Goal: Information Seeking & Learning: Check status

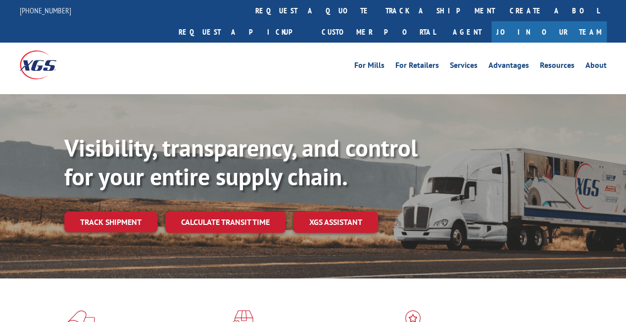
drag, startPoint x: 125, startPoint y: 198, endPoint x: 239, endPoint y: 185, distance: 114.6
click at [125, 211] on link "Track shipment" at bounding box center [110, 221] width 93 height 21
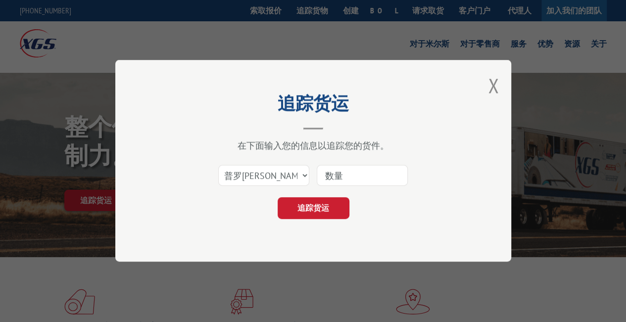
click at [338, 174] on input at bounding box center [362, 175] width 91 height 21
paste input "17496918"
type input "17496918"
click at [328, 208] on font "追踪货运" at bounding box center [313, 208] width 32 height 10
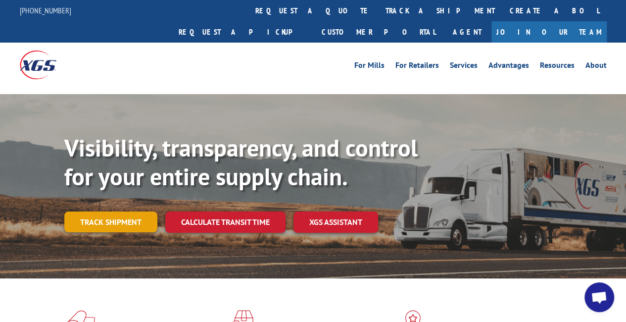
click at [146, 211] on link "Track shipment" at bounding box center [110, 221] width 93 height 21
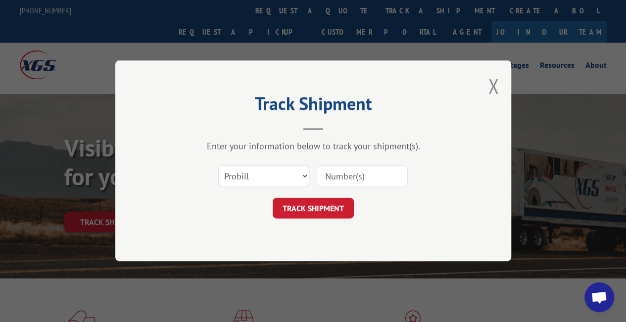
click at [339, 182] on input at bounding box center [362, 176] width 91 height 21
paste input "17501607"
type input "17501607"
click at [334, 209] on button "TRACK SHIPMENT" at bounding box center [313, 208] width 81 height 21
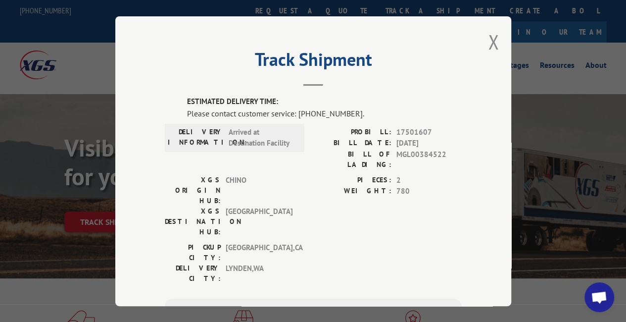
scroll to position [130, 0]
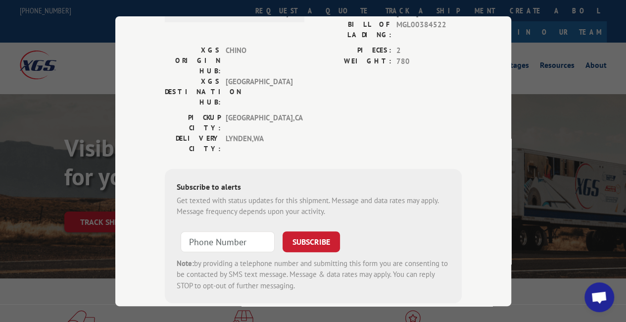
click at [583, 219] on div "Track Shipment ESTIMATED DELIVERY TIME: Please contact customer service: [PHONE…" at bounding box center [313, 161] width 626 height 322
click at [576, 94] on div "Track Shipment ESTIMATED DELIVERY TIME: Please contact customer service: [PHONE…" at bounding box center [313, 161] width 626 height 322
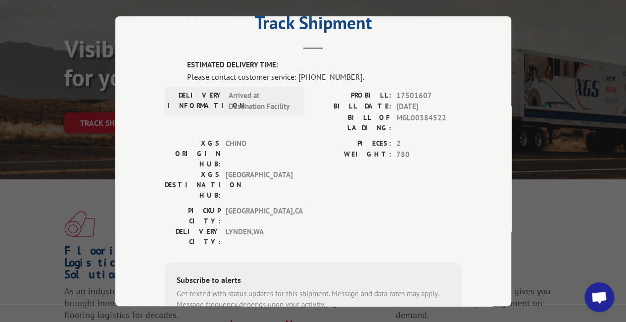
scroll to position [0, 0]
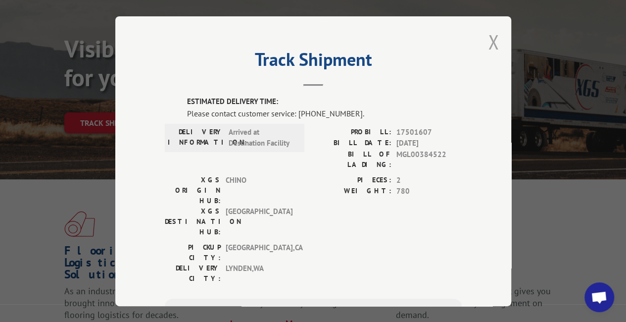
click at [489, 40] on button "Close modal" at bounding box center [493, 42] width 11 height 26
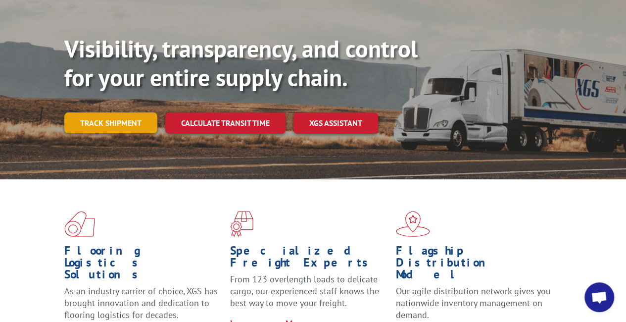
click at [128, 112] on link "Track shipment" at bounding box center [110, 122] width 93 height 21
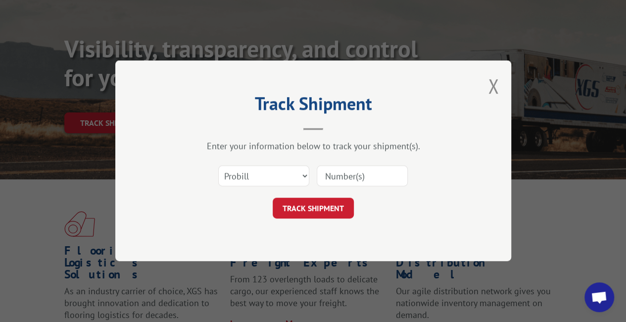
click at [350, 173] on input at bounding box center [362, 176] width 91 height 21
paste input "17501607"
type input "17501607"
click at [321, 215] on button "TRACK SHIPMENT" at bounding box center [313, 208] width 81 height 21
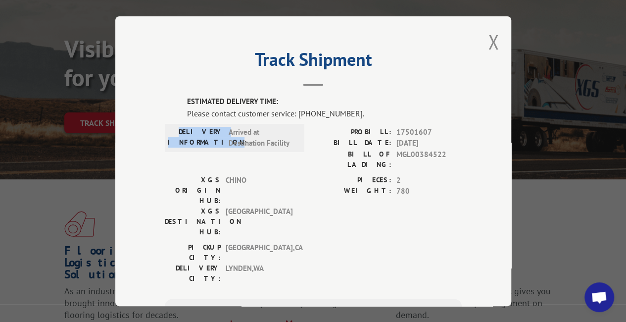
drag, startPoint x: 178, startPoint y: 121, endPoint x: 217, endPoint y: 135, distance: 41.0
click at [217, 135] on div "DELIVERY INFORMATION: Arrived at Destination Facility" at bounding box center [235, 137] width 140 height 28
copy label "DELIVERY INFORMATION"
drag, startPoint x: 227, startPoint y: 129, endPoint x: 299, endPoint y: 139, distance: 73.5
click at [299, 139] on div "DELIVERY INFORMATION: Arrived at Destination Facility" at bounding box center [235, 137] width 140 height 28
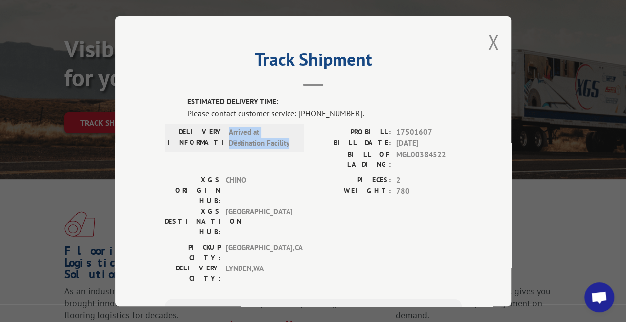
copy span "Arrived at Destination Facility"
